Goal: Navigation & Orientation: Find specific page/section

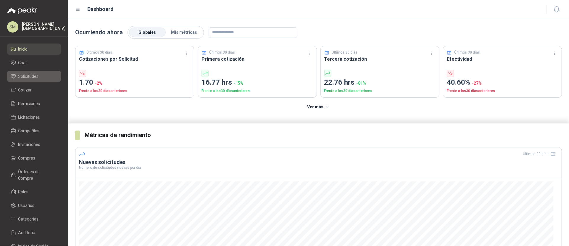
click at [41, 75] on li "Solicitudes" at bounding box center [34, 76] width 47 height 7
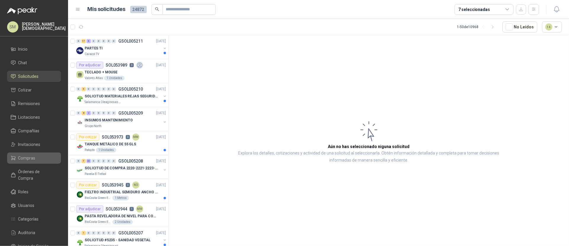
click at [35, 155] on li "Compras" at bounding box center [34, 158] width 47 height 7
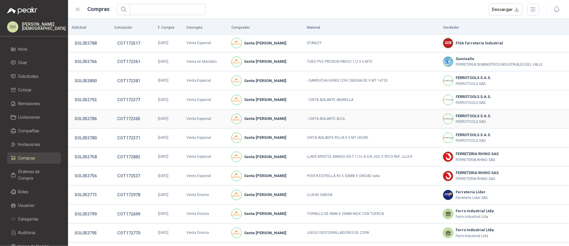
scroll to position [93, 0]
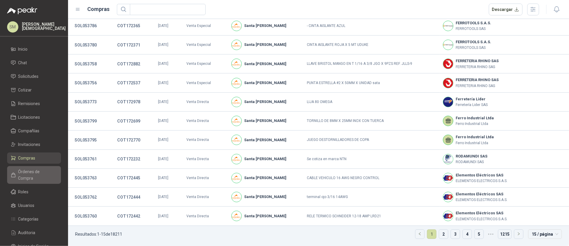
click at [34, 174] on span "Órdenes de Compra" at bounding box center [36, 174] width 37 height 13
